Goal: Task Accomplishment & Management: Use online tool/utility

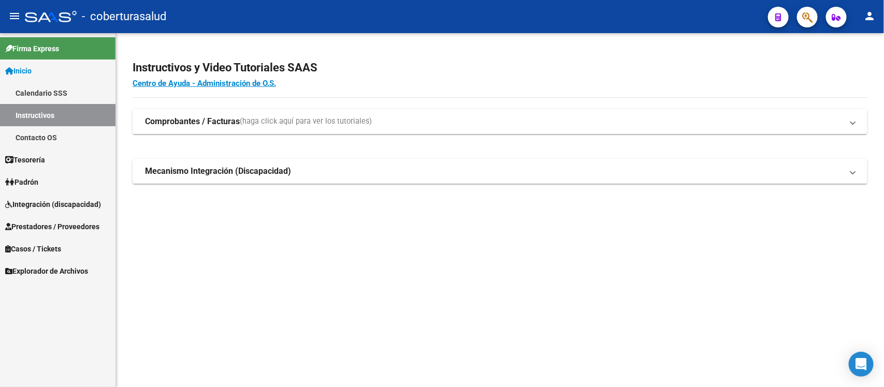
click at [36, 203] on span "Integración (discapacidad)" at bounding box center [53, 204] width 96 height 11
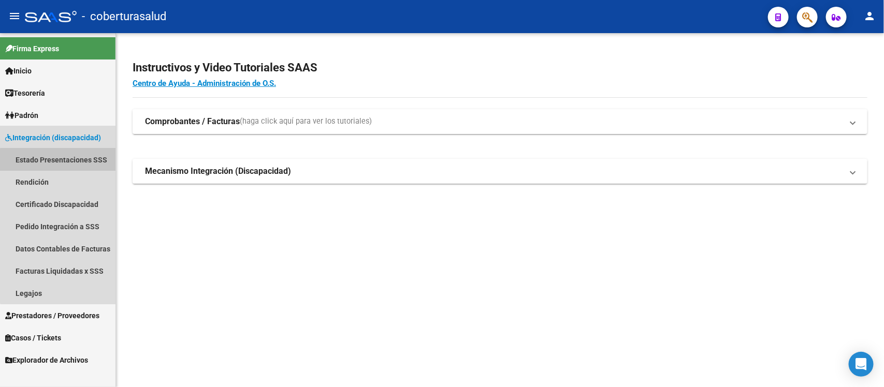
click at [60, 166] on link "Estado Presentaciones SSS" at bounding box center [57, 160] width 115 height 22
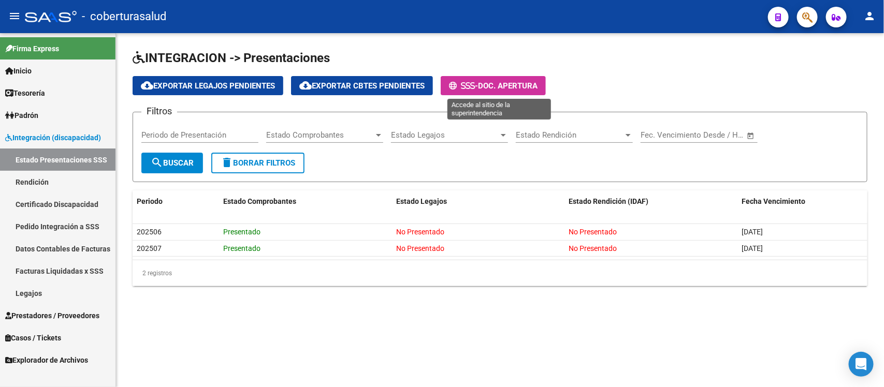
click at [500, 86] on span "Doc. Apertura" at bounding box center [508, 85] width 60 height 9
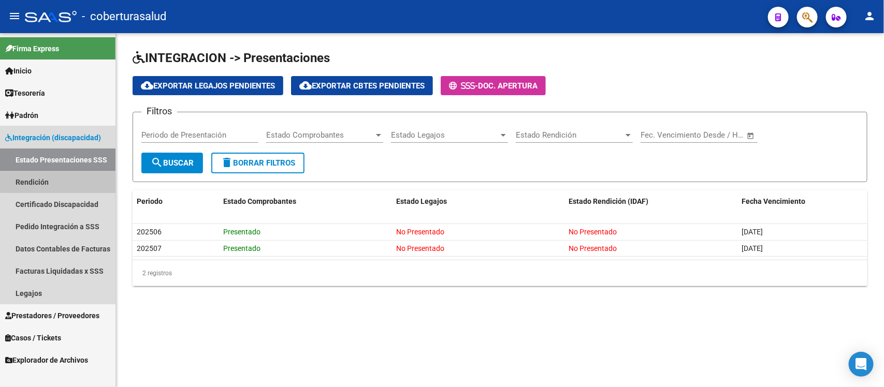
click at [66, 180] on link "Rendición" at bounding box center [57, 182] width 115 height 22
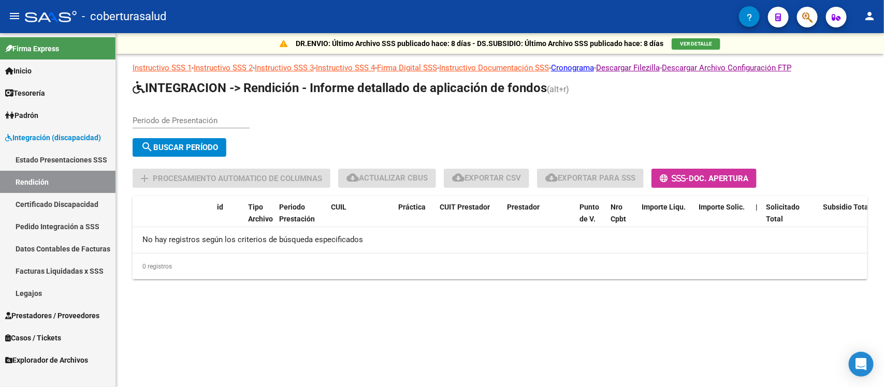
click at [52, 156] on link "Estado Presentaciones SSS" at bounding box center [57, 160] width 115 height 22
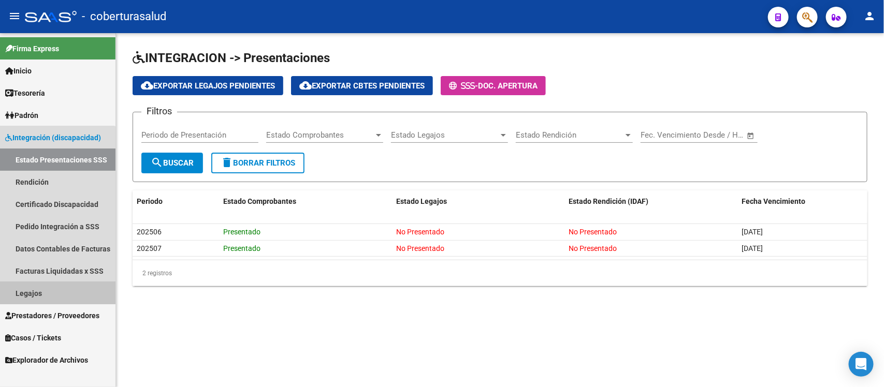
click at [35, 291] on link "Legajos" at bounding box center [57, 293] width 115 height 22
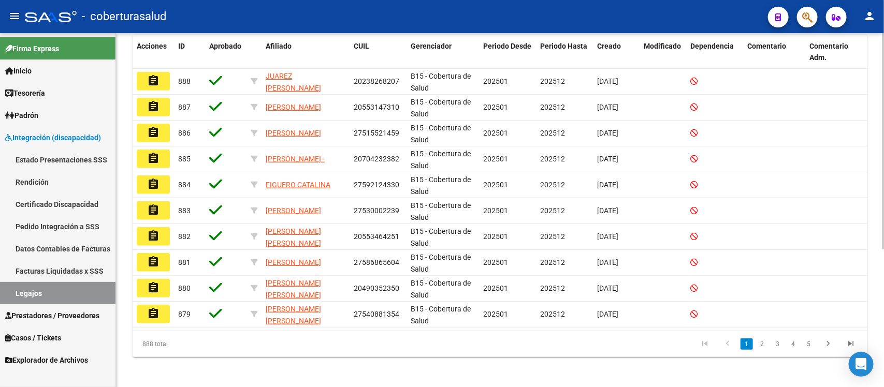
scroll to position [227, 0]
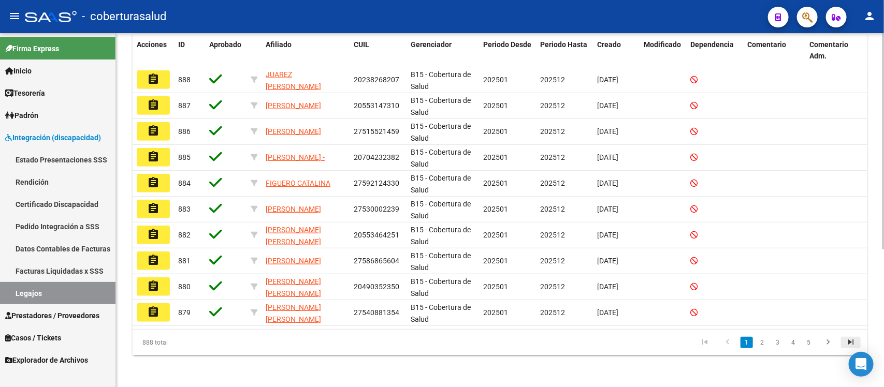
click at [849, 343] on icon "go to last page" at bounding box center [850, 344] width 13 height 12
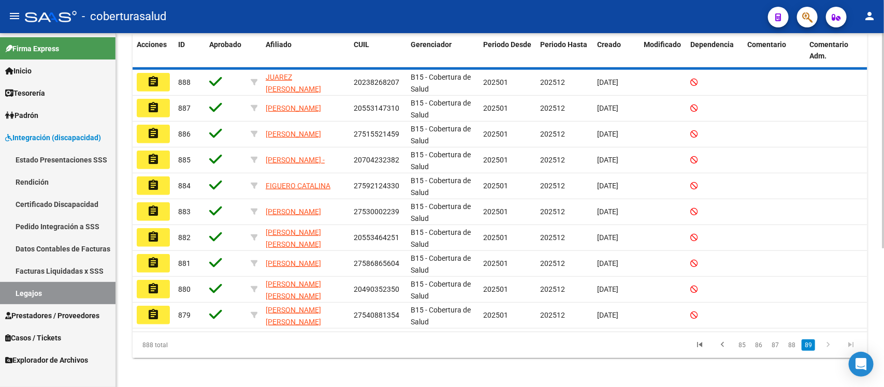
scroll to position [175, 0]
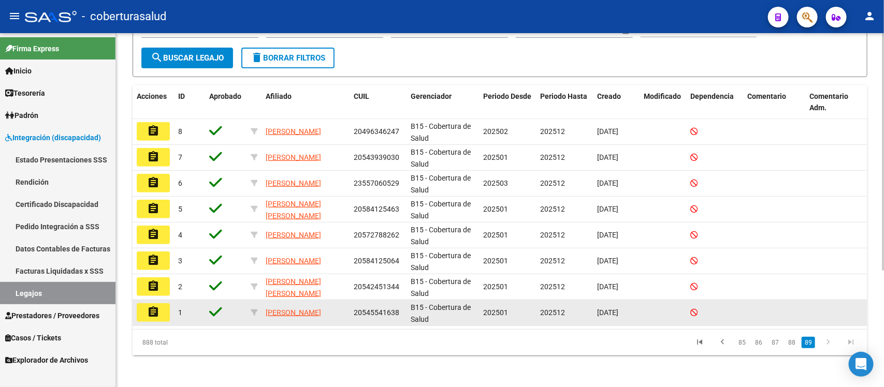
click at [151, 312] on mat-icon "assignment" at bounding box center [153, 312] width 12 height 12
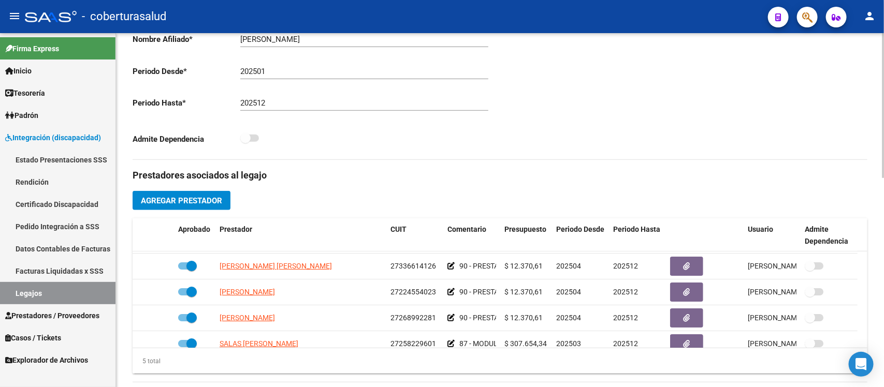
scroll to position [37, 0]
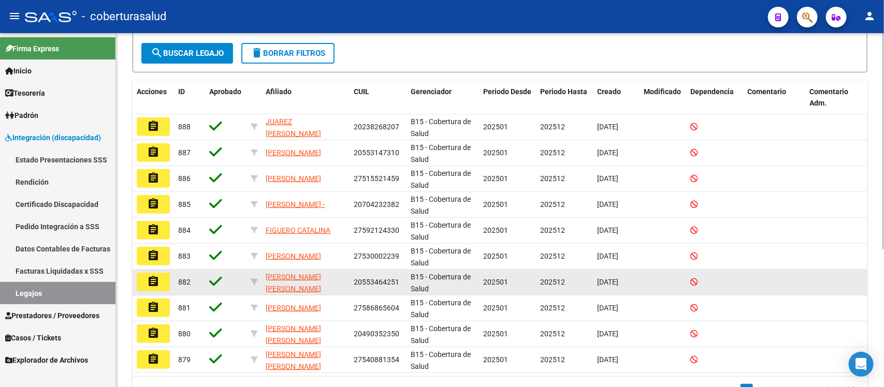
scroll to position [227, 0]
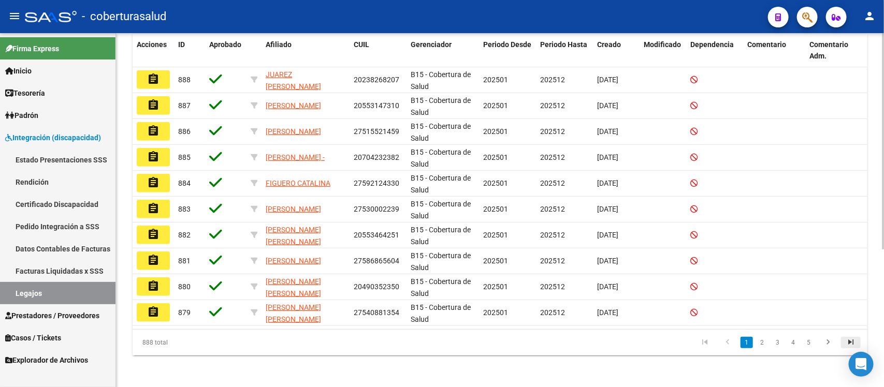
click at [852, 340] on icon "go to last page" at bounding box center [850, 344] width 13 height 12
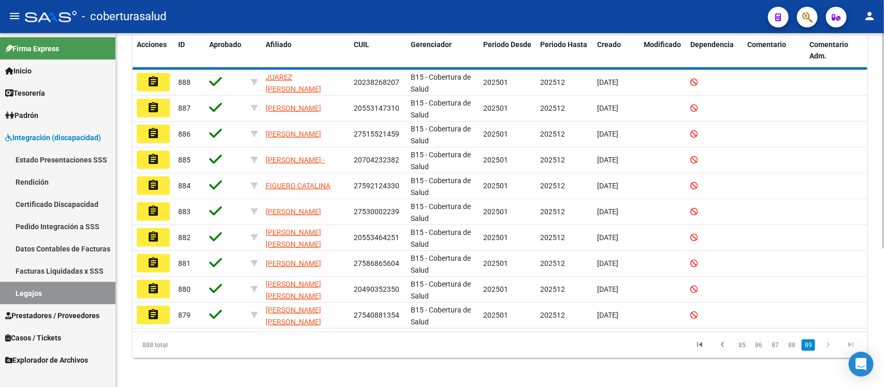
scroll to position [175, 0]
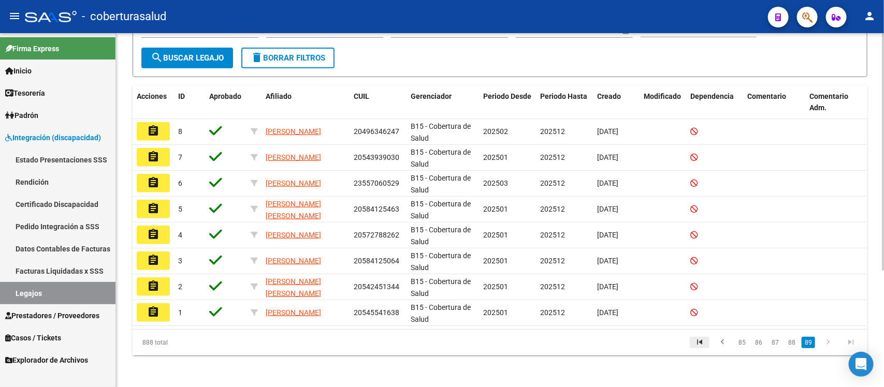
click at [694, 342] on icon "go to first page" at bounding box center [699, 344] width 13 height 12
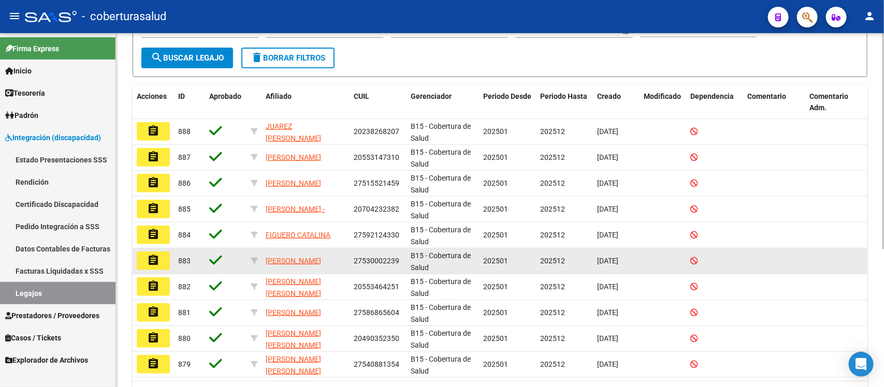
click at [156, 265] on button "assignment" at bounding box center [153, 261] width 33 height 19
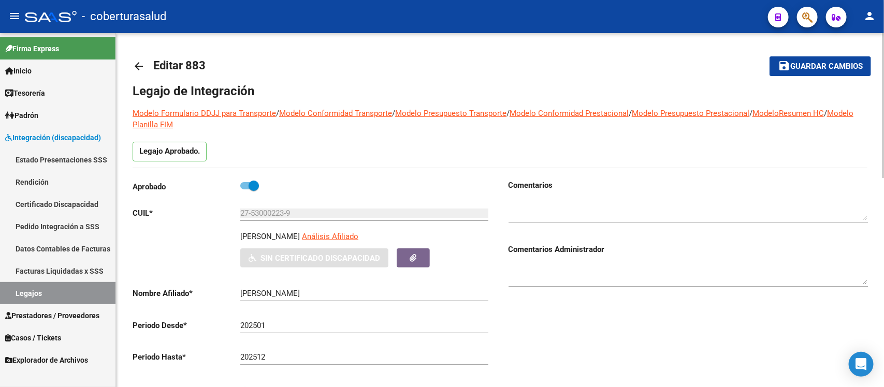
type input "[PERSON_NAME]"
click at [139, 68] on mat-icon "arrow_back" at bounding box center [139, 66] width 12 height 12
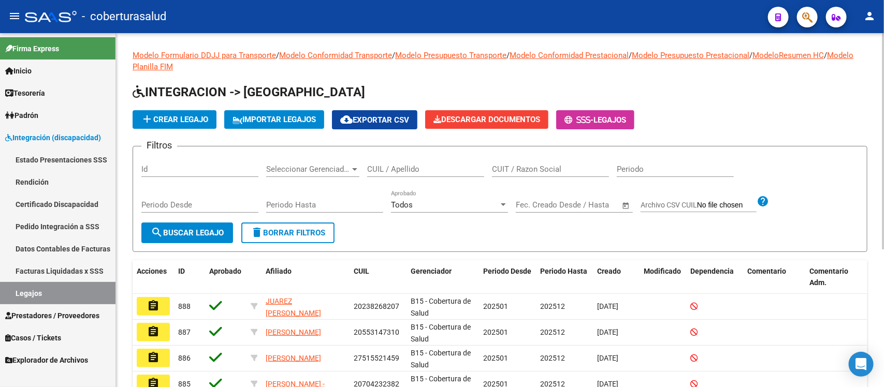
scroll to position [227, 0]
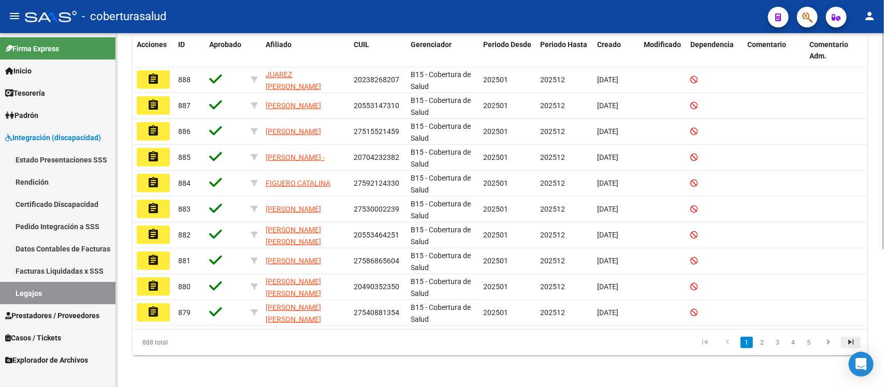
click at [853, 340] on icon "go to last page" at bounding box center [850, 344] width 13 height 12
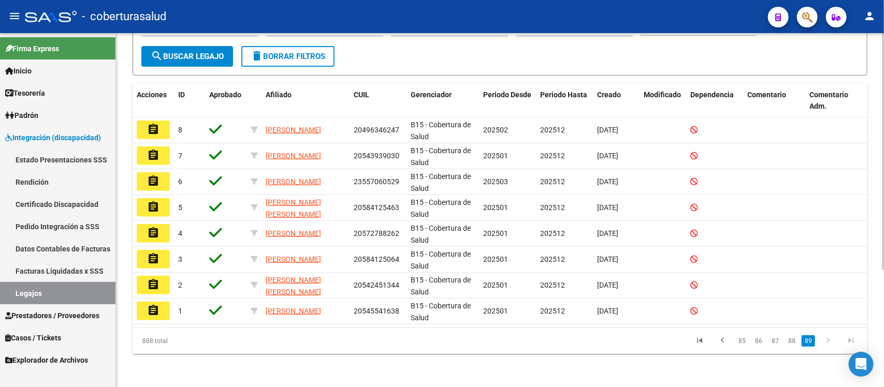
scroll to position [175, 0]
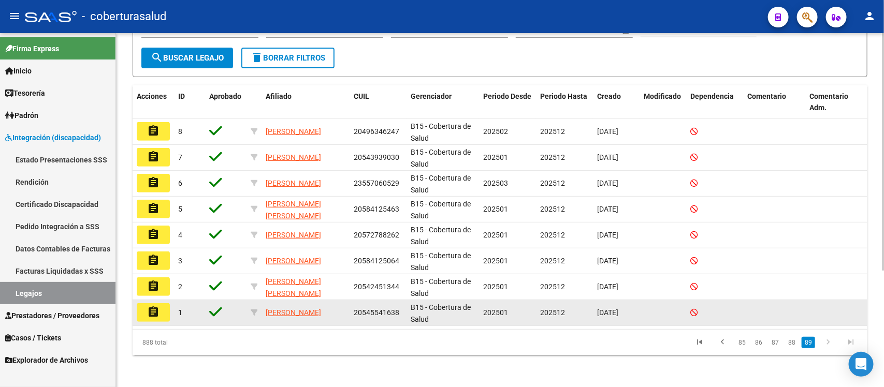
click at [159, 306] on mat-icon "assignment" at bounding box center [153, 312] width 12 height 12
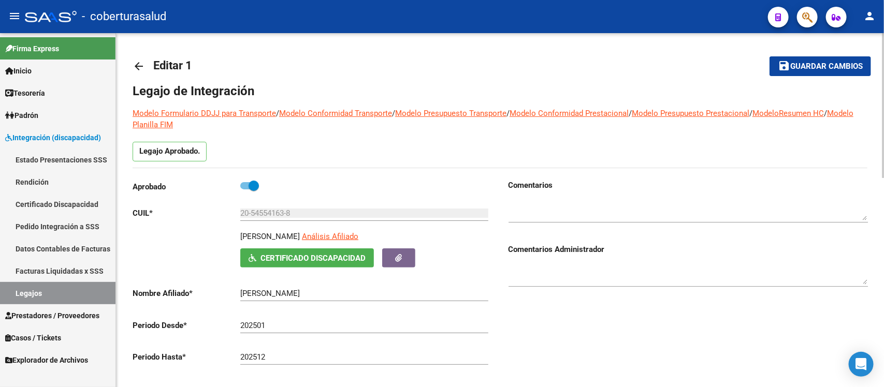
click at [138, 61] on mat-icon "arrow_back" at bounding box center [139, 66] width 12 height 12
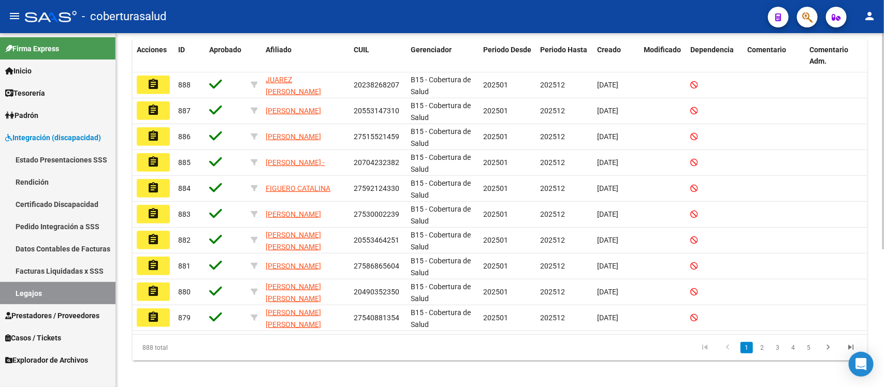
scroll to position [227, 0]
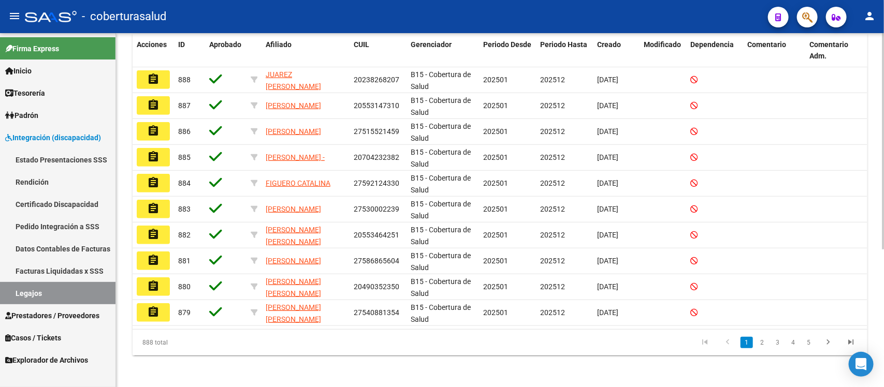
click at [852, 339] on icon "go to last page" at bounding box center [850, 344] width 13 height 12
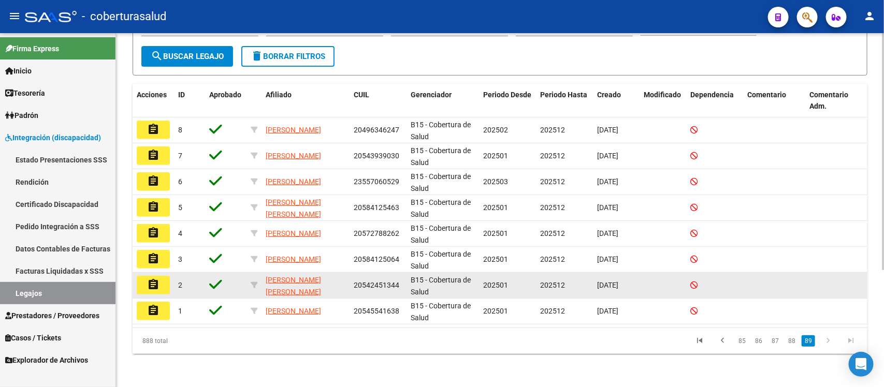
scroll to position [175, 0]
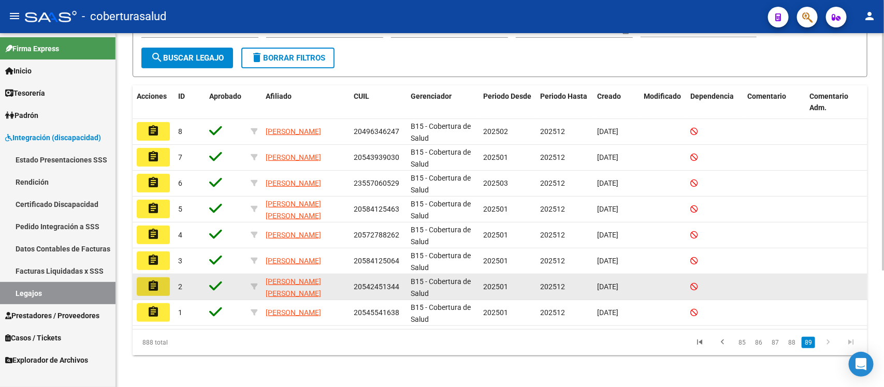
click at [153, 287] on mat-icon "assignment" at bounding box center [153, 286] width 12 height 12
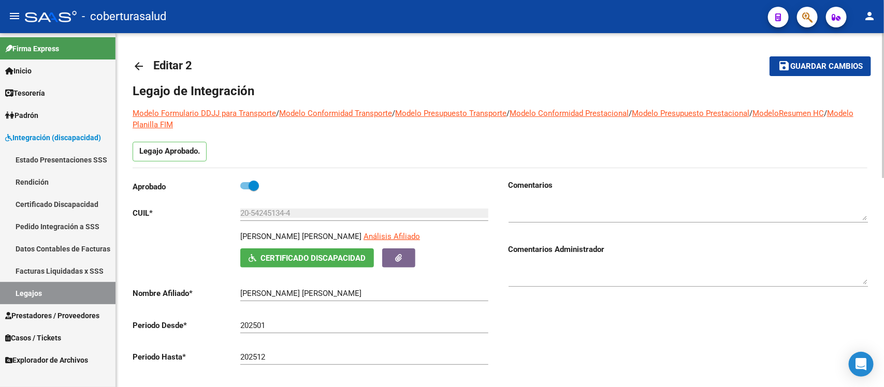
click at [144, 65] on mat-icon "arrow_back" at bounding box center [139, 66] width 12 height 12
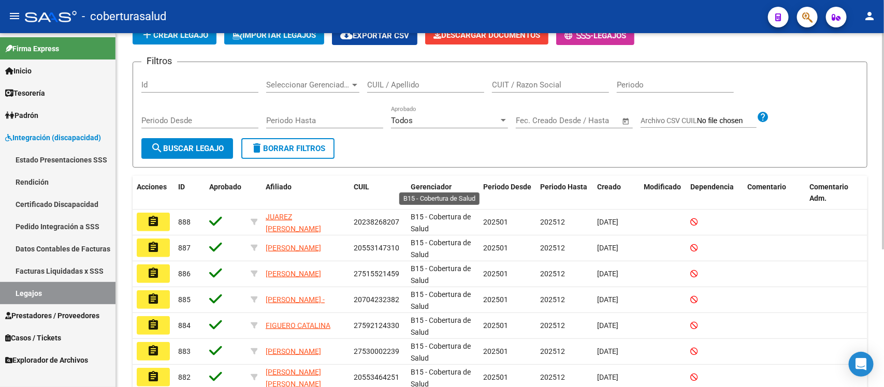
scroll to position [65, 0]
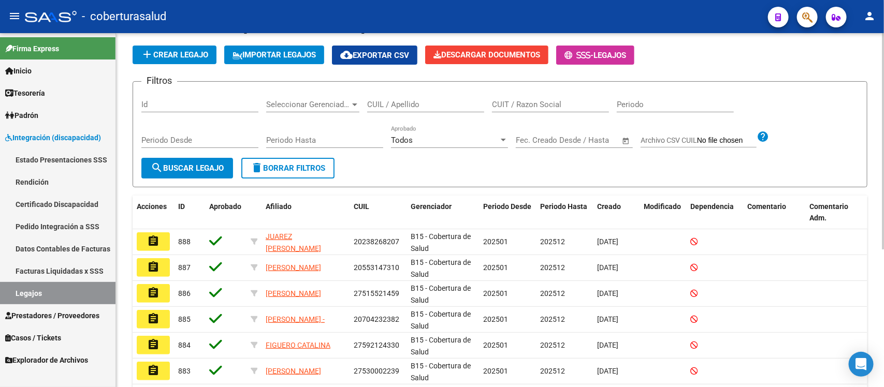
click at [200, 98] on div "Id" at bounding box center [199, 101] width 117 height 22
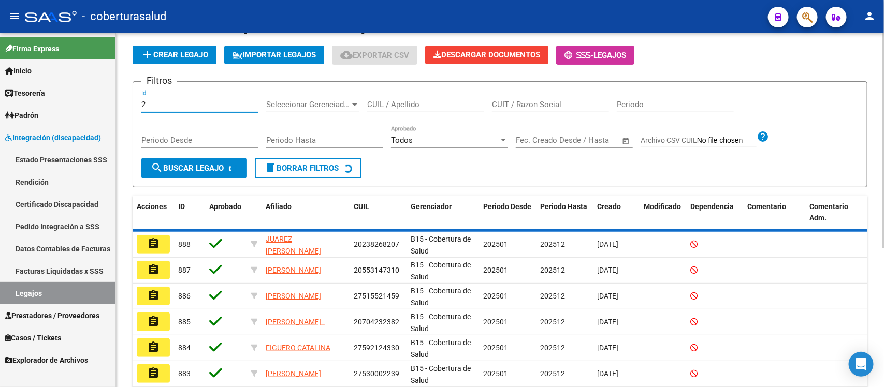
scroll to position [0, 0]
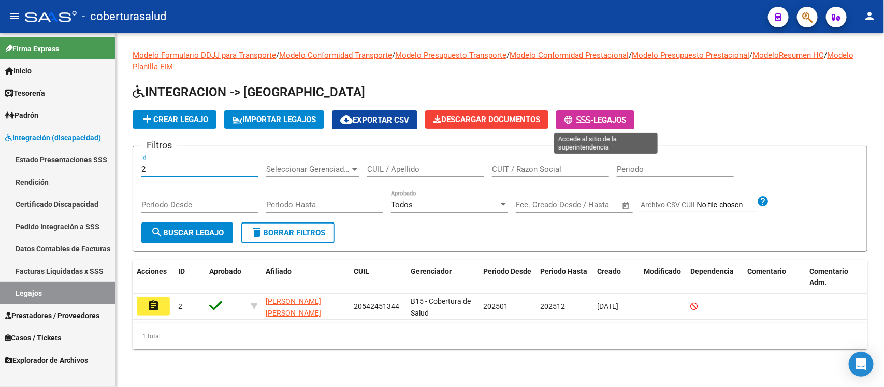
type input "2"
click at [611, 120] on span "Legajos" at bounding box center [609, 119] width 33 height 9
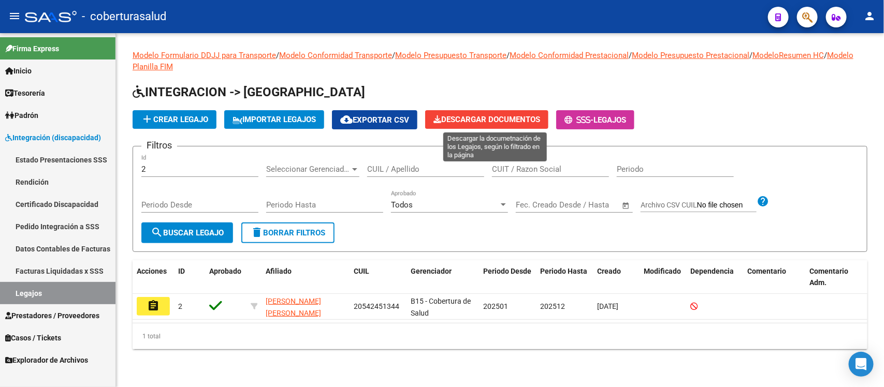
click at [456, 120] on span "Descargar Documentos" at bounding box center [486, 119] width 107 height 9
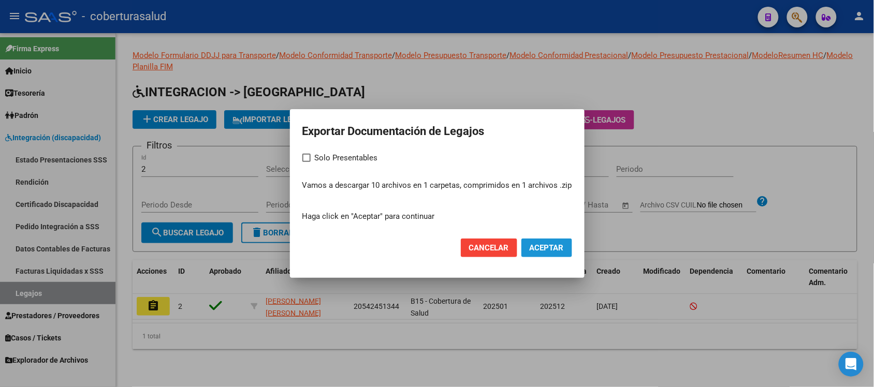
click at [549, 243] on span "Aceptar" at bounding box center [547, 247] width 34 height 9
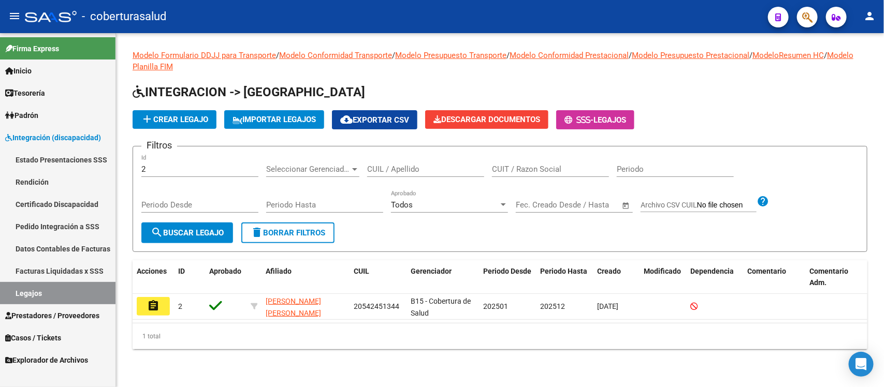
click at [87, 226] on link "Pedido Integración a SSS" at bounding box center [57, 226] width 115 height 22
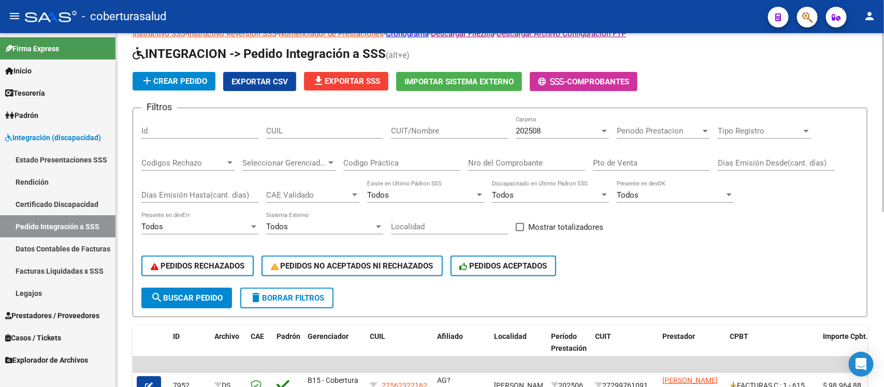
scroll to position [24, 0]
